Goal: Navigation & Orientation: Find specific page/section

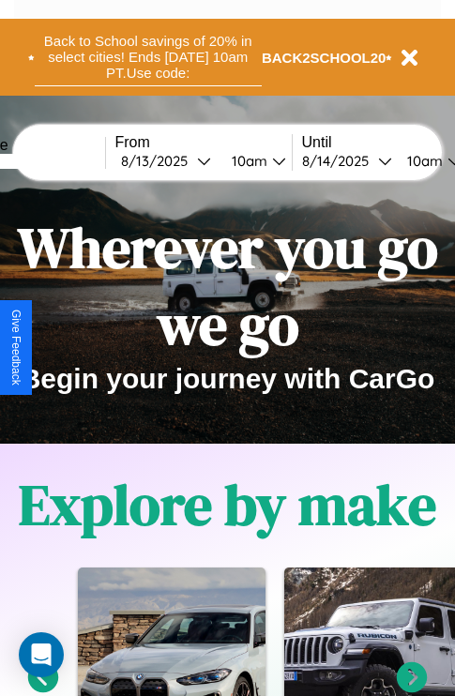
click at [147, 57] on button "Back to School savings of 20% in select cities! Ends [DATE] 10am PT. Use code:" at bounding box center [148, 57] width 227 height 58
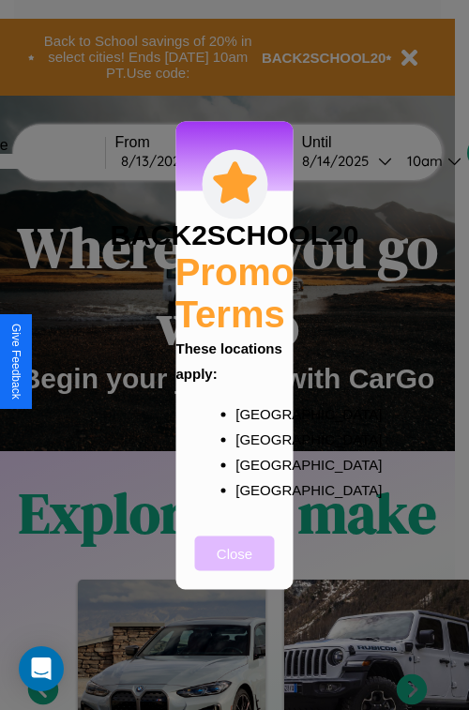
click at [234, 566] on button "Close" at bounding box center [235, 553] width 80 height 35
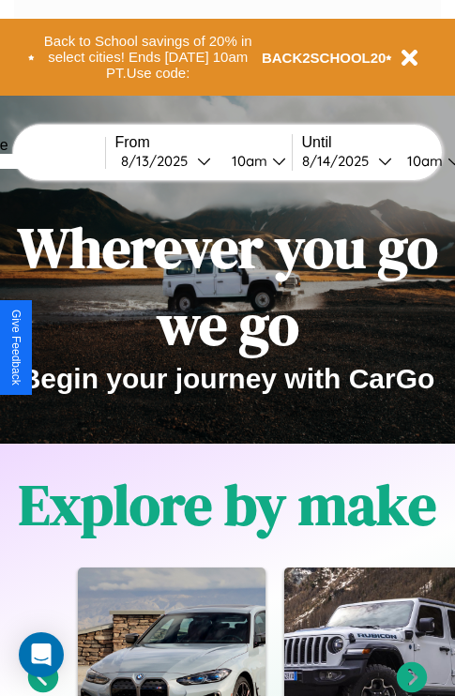
scroll to position [935, 30]
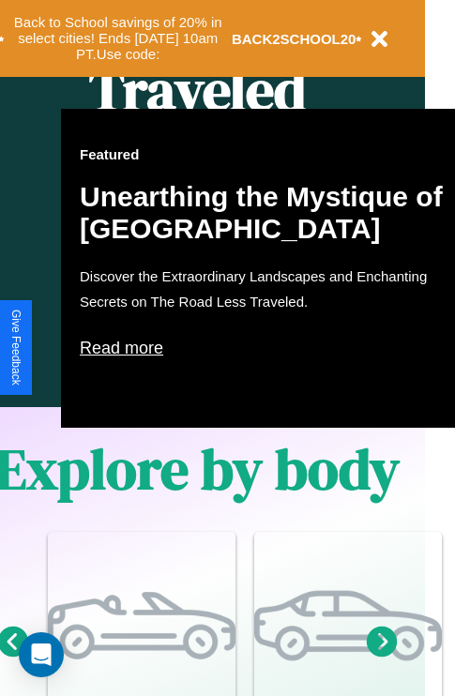
click at [267, 348] on p "Read more" at bounding box center [267, 348] width 375 height 30
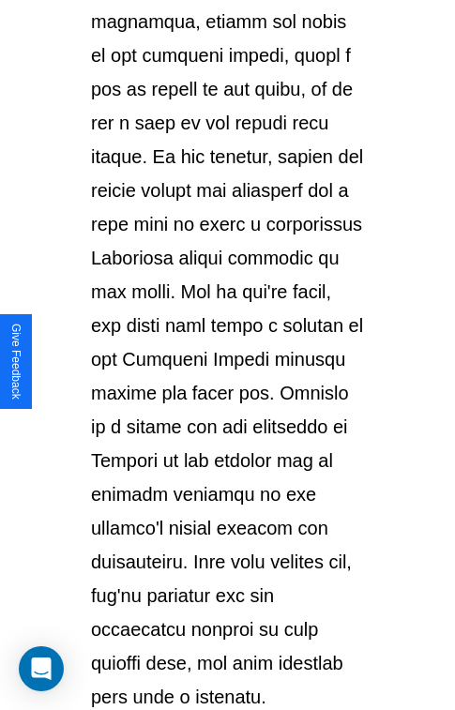
scroll to position [3243, 0]
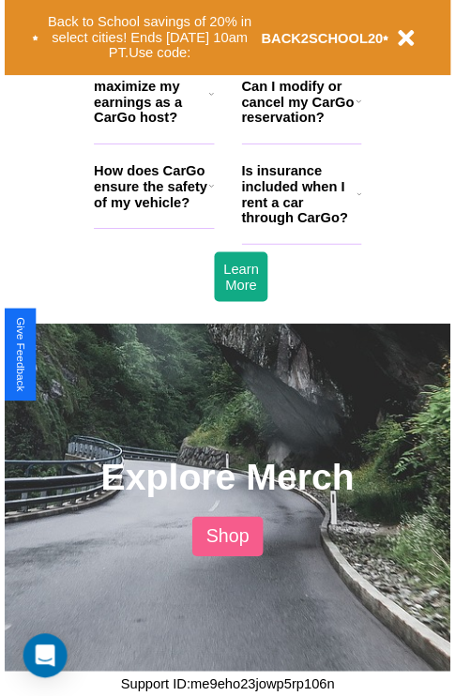
scroll to position [935, 30]
